Goal: Transaction & Acquisition: Purchase product/service

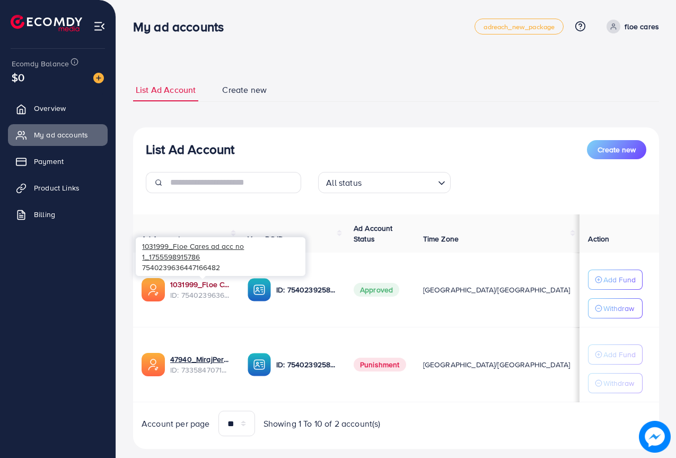
click at [201, 284] on link "1031999_Floe Cares ad acc no 1_1755598915786" at bounding box center [200, 284] width 60 height 11
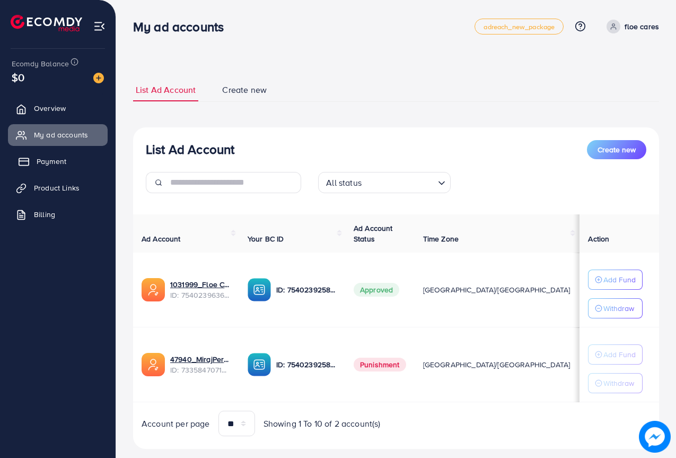
click at [50, 160] on span "Payment" at bounding box center [52, 161] width 30 height 11
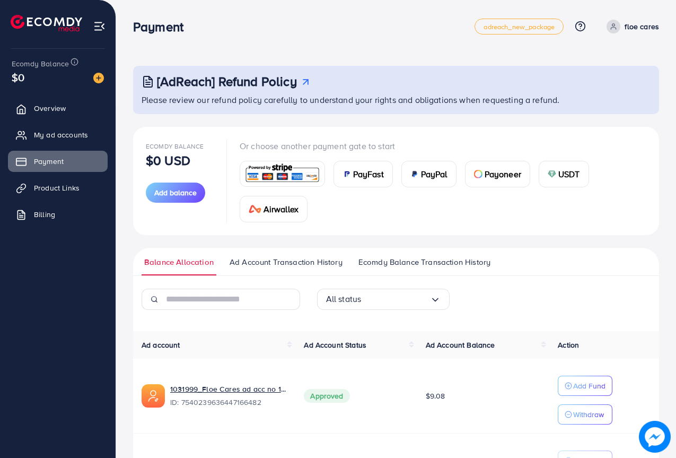
scroll to position [53, 0]
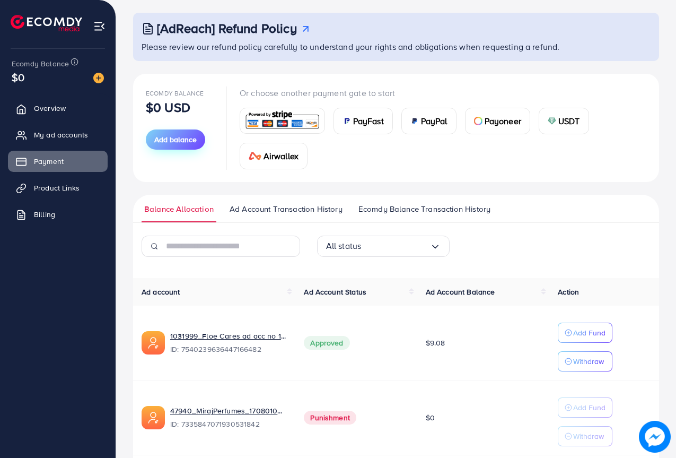
click at [171, 140] on span "Add balance" at bounding box center [175, 139] width 42 height 11
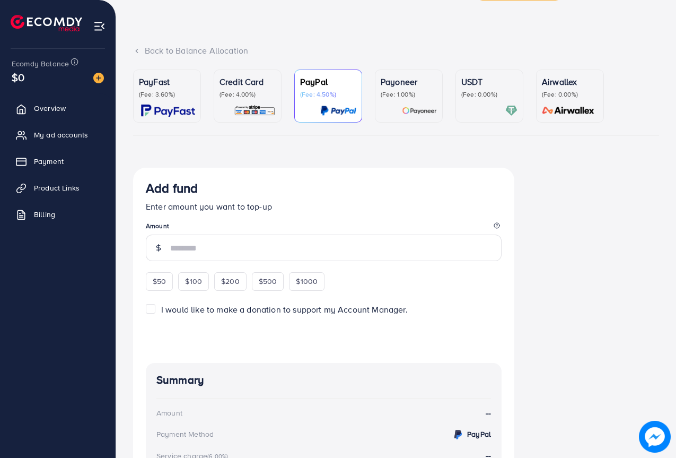
scroll to position [53, 0]
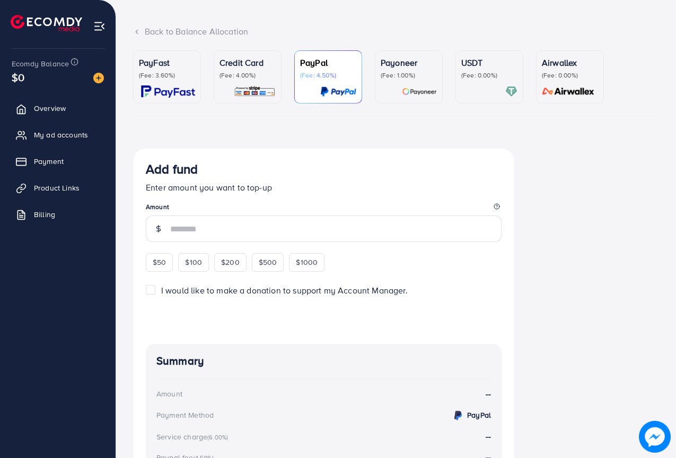
click at [258, 85] on div "Credit Card (Fee: 4.00%)" at bounding box center [247, 76] width 56 height 41
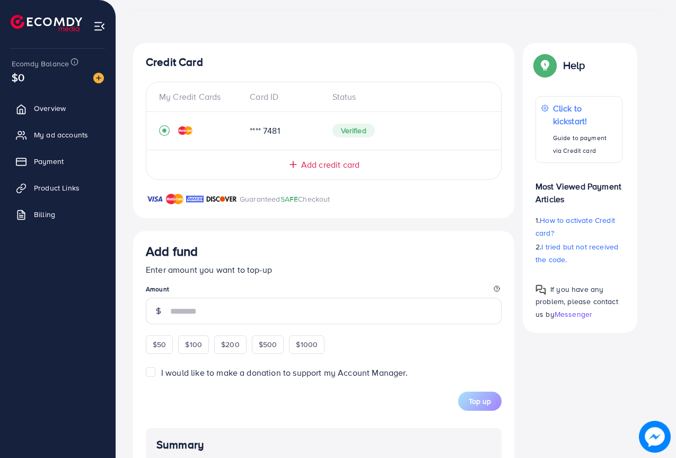
scroll to position [159, 0]
click at [162, 344] on span "$50" at bounding box center [159, 343] width 13 height 11
type input "**"
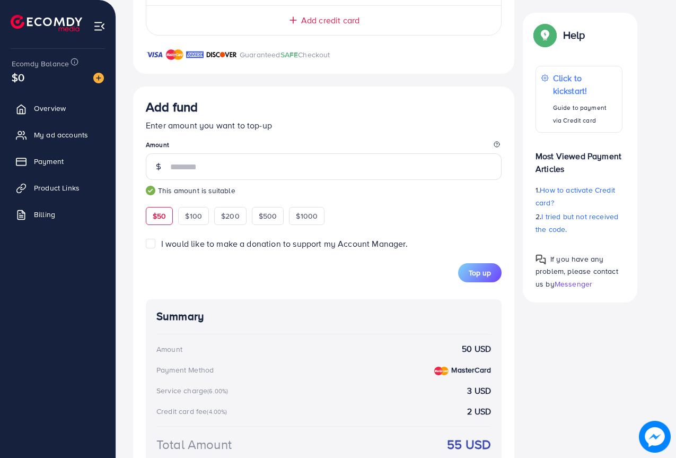
scroll to position [318, 0]
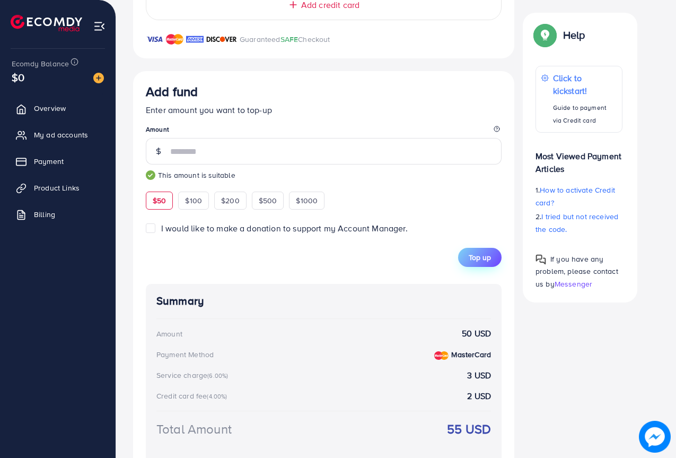
click at [488, 258] on span "Top up" at bounding box center [480, 257] width 22 height 11
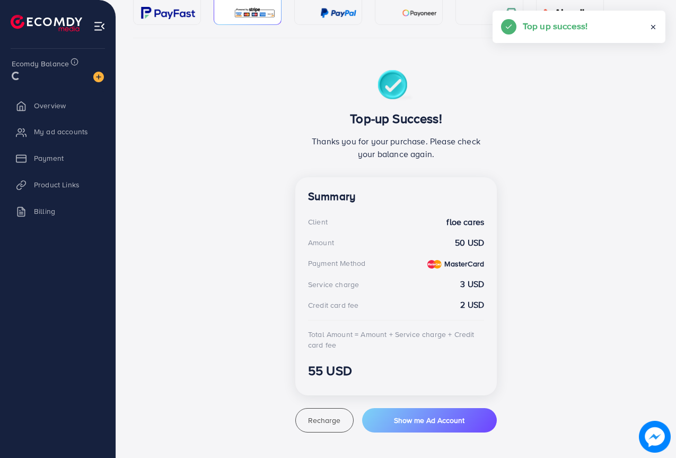
scroll to position [131, 0]
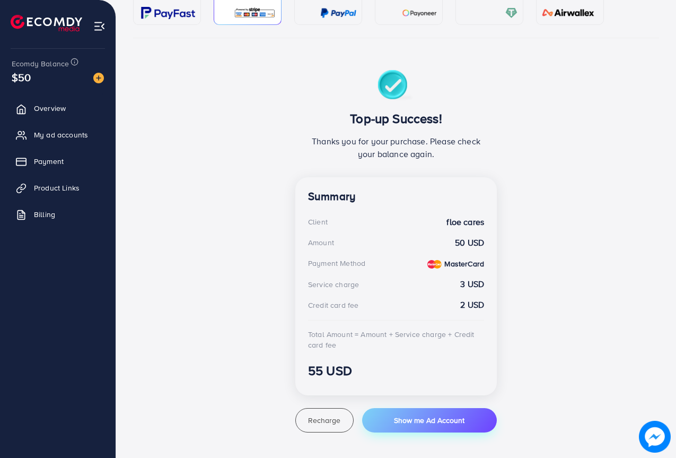
click at [421, 425] on button "Show me Ad Account" at bounding box center [429, 420] width 135 height 24
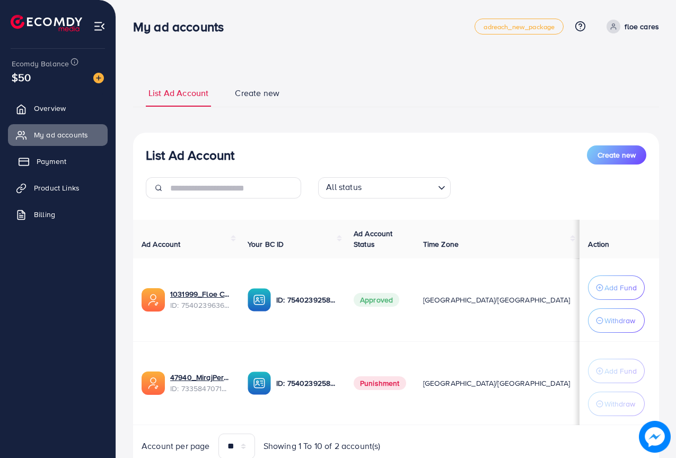
click at [62, 162] on span "Payment" at bounding box center [52, 161] width 30 height 11
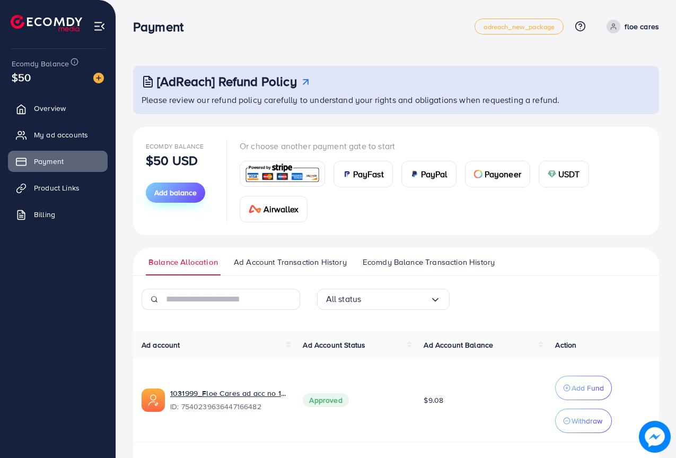
click at [172, 195] on span "Add balance" at bounding box center [175, 192] width 42 height 11
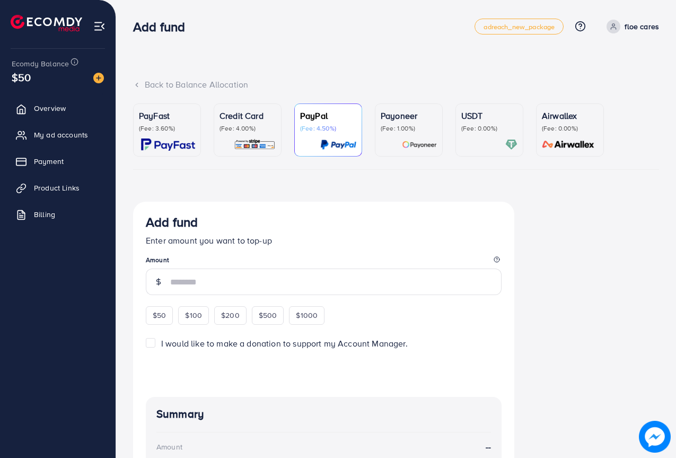
scroll to position [156, 0]
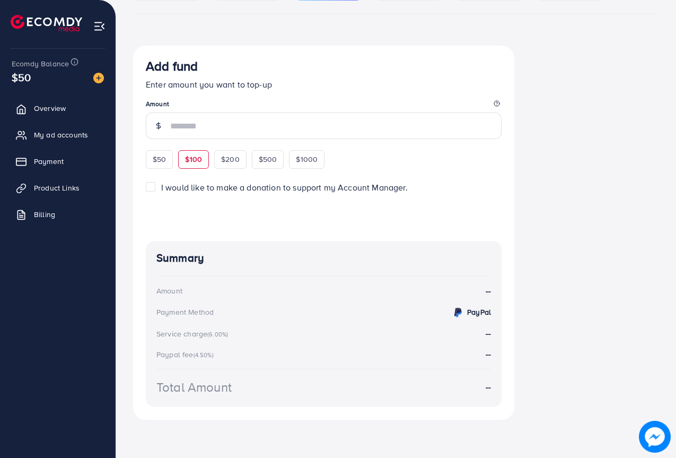
click at [198, 160] on span "$100" at bounding box center [193, 159] width 17 height 11
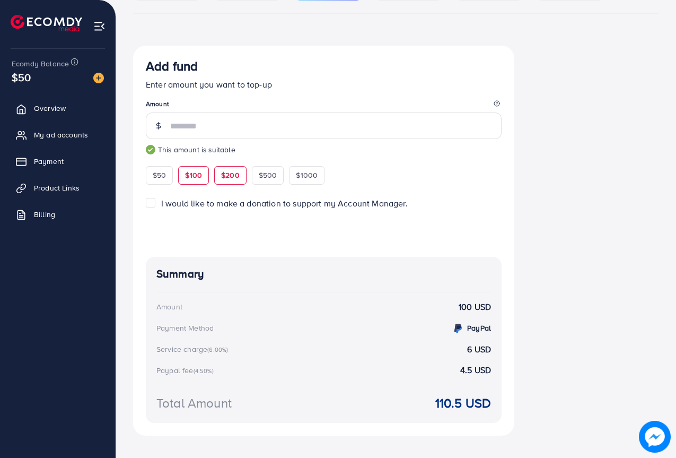
click at [236, 175] on span "$200" at bounding box center [230, 175] width 19 height 11
click at [164, 177] on span "$50" at bounding box center [159, 175] width 13 height 11
click at [225, 174] on span "$200" at bounding box center [230, 175] width 19 height 11
click at [265, 178] on span "$500" at bounding box center [268, 175] width 19 height 11
click at [309, 173] on span "$1000" at bounding box center [307, 175] width 22 height 11
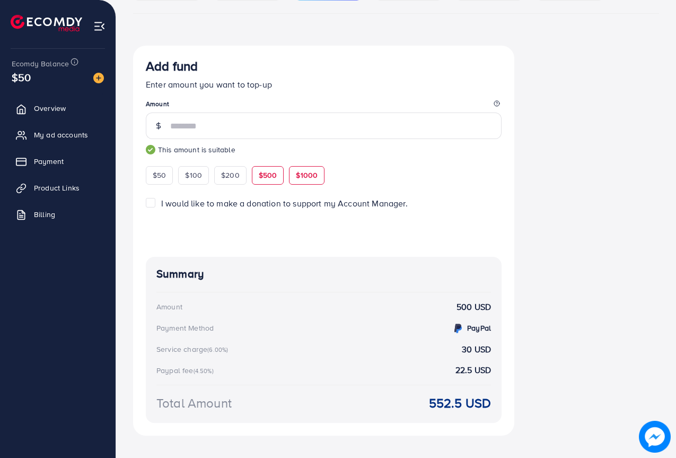
type input "****"
click at [52, 130] on span "My ad accounts" at bounding box center [64, 134] width 54 height 11
